Goal: Transaction & Acquisition: Purchase product/service

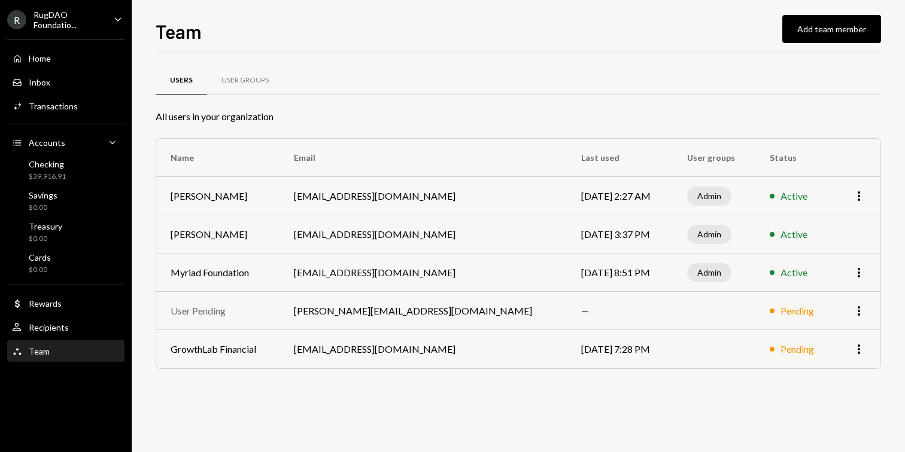
click at [97, 69] on div "Home Home Inbox Inbox Activities Transactions Accounts Accounts Caret Down Chec…" at bounding box center [66, 198] width 132 height 332
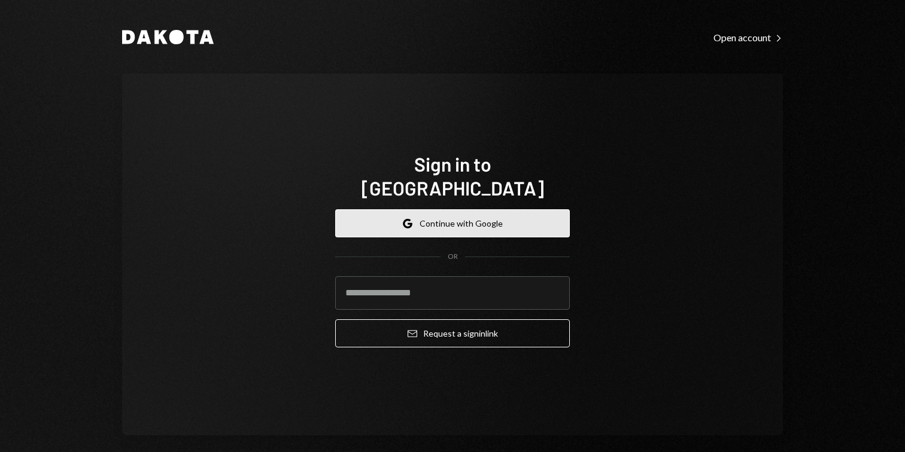
click at [491, 215] on button "Google Continue with Google" at bounding box center [452, 223] width 235 height 28
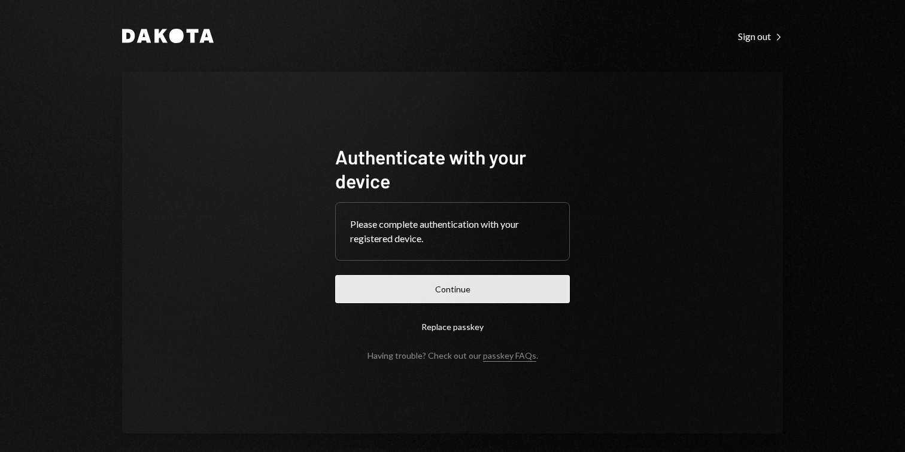
click at [476, 294] on button "Continue" at bounding box center [452, 289] width 235 height 28
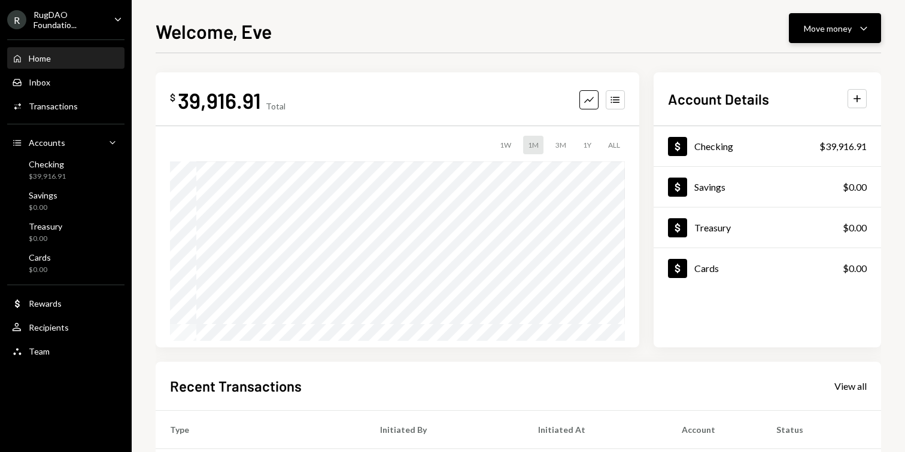
click at [840, 27] on div "Move money" at bounding box center [828, 28] width 48 height 13
click at [769, 54] on div "Withdraw Send" at bounding box center [817, 64] width 120 height 27
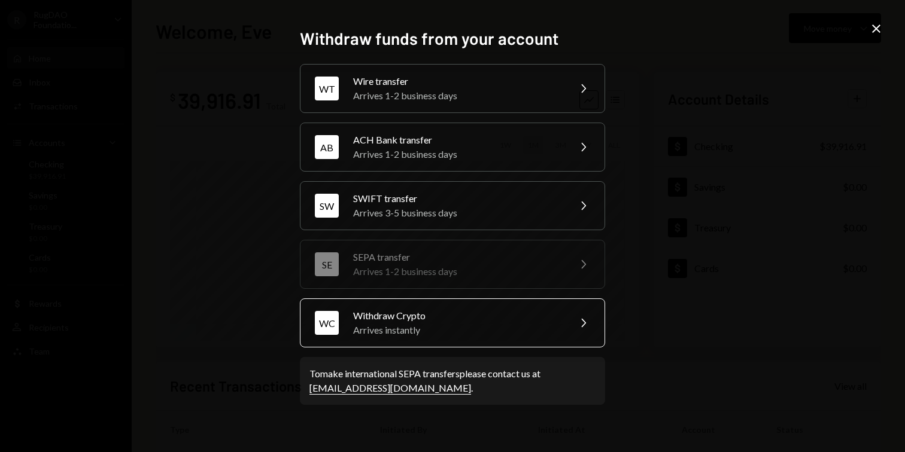
click at [467, 320] on div "Withdraw Crypto" at bounding box center [457, 316] width 208 height 14
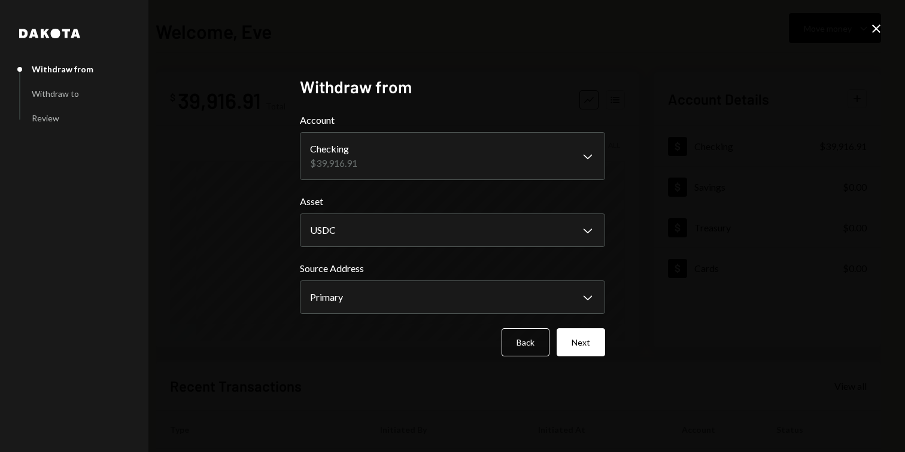
click at [362, 161] on body "**********" at bounding box center [452, 226] width 905 height 452
click at [572, 353] on button "Next" at bounding box center [581, 343] width 48 height 28
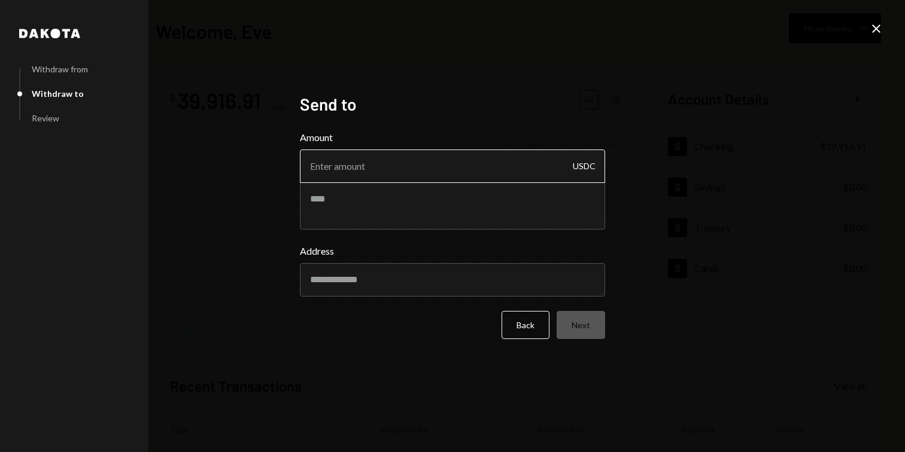
click at [363, 169] on input "Amount" at bounding box center [452, 167] width 305 height 34
type input "11"
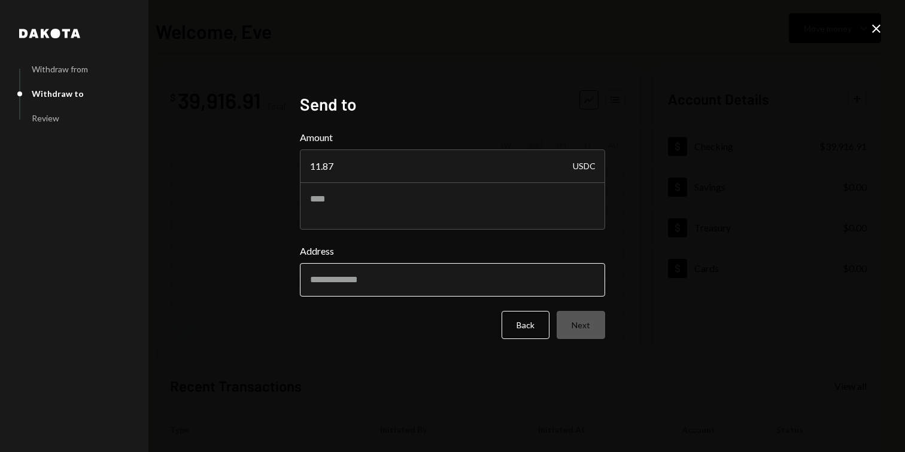
type input "11.87"
click at [448, 286] on input "Address" at bounding box center [452, 280] width 305 height 34
paste input "**********"
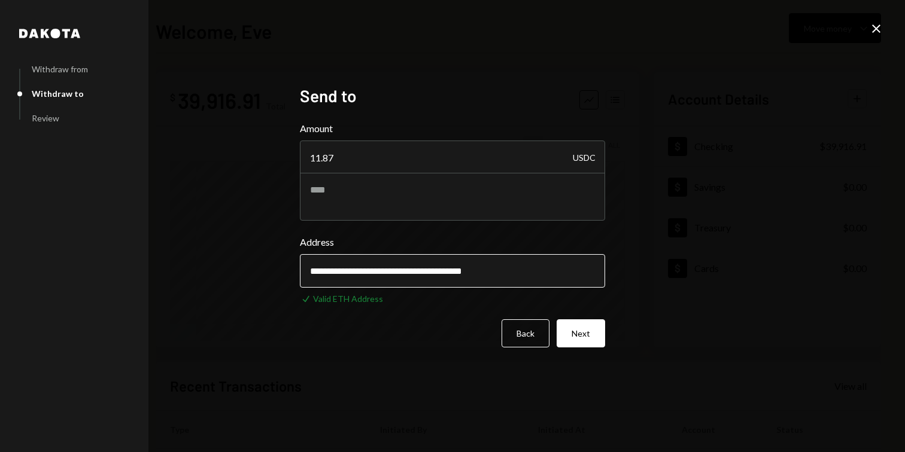
type input "**********"
click at [594, 345] on button "Next" at bounding box center [581, 334] width 48 height 28
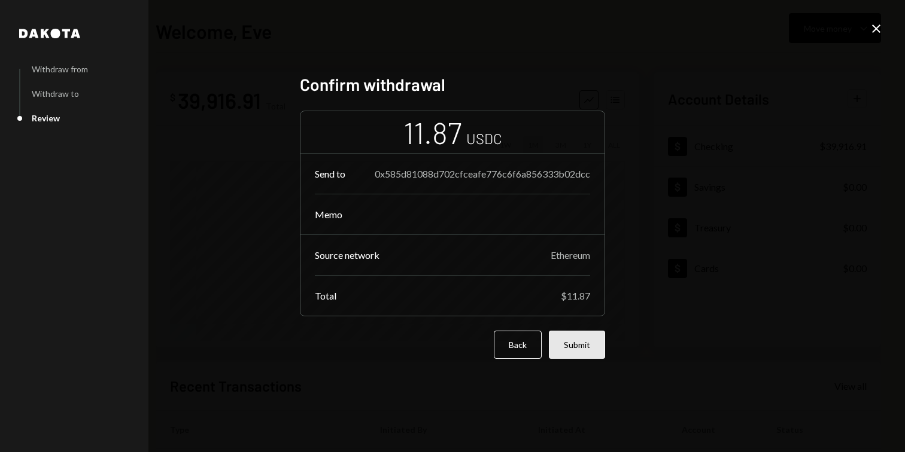
click at [576, 341] on button "Submit" at bounding box center [577, 345] width 56 height 28
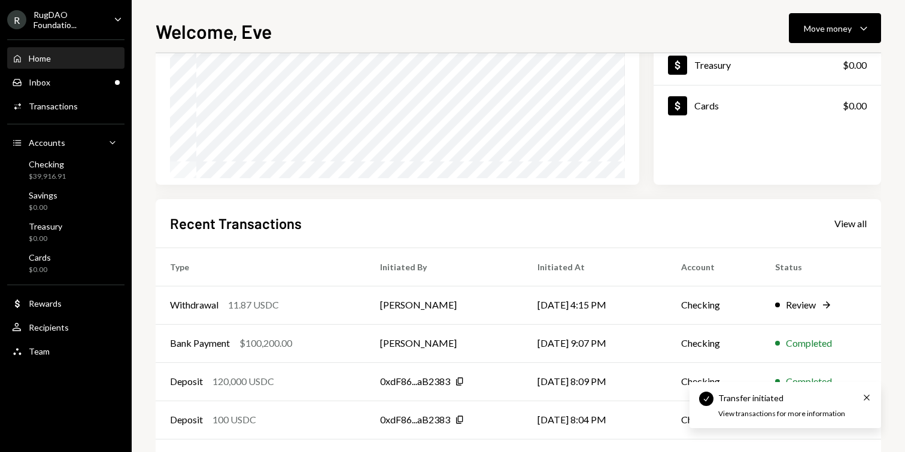
scroll to position [175, 0]
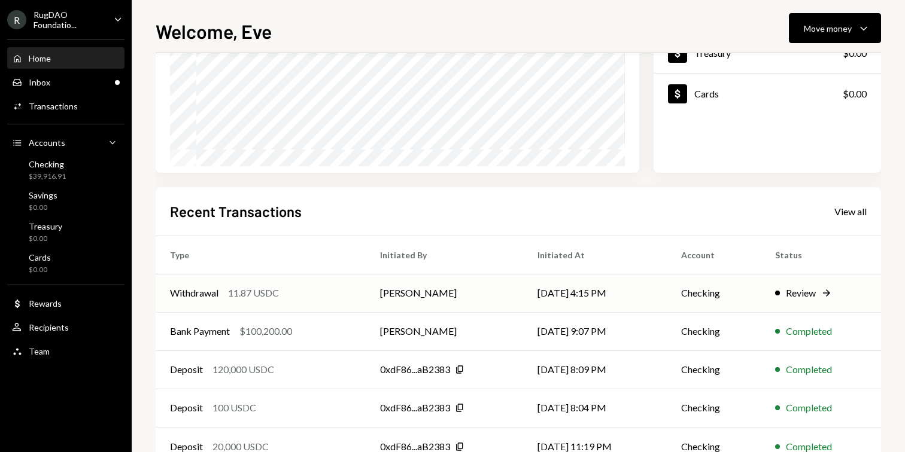
click at [311, 296] on div "Withdrawal 11.87 USDC" at bounding box center [260, 293] width 181 height 14
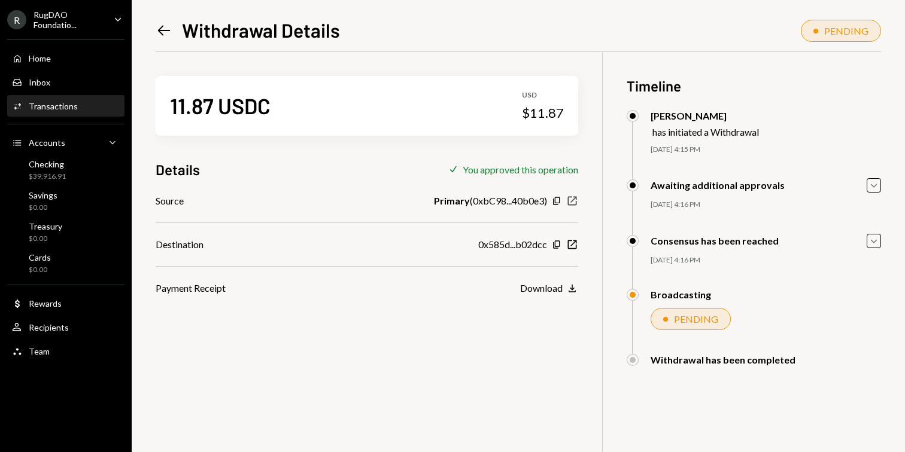
click at [577, 200] on icon "New Window" at bounding box center [572, 201] width 12 height 12
